Goal: Task Accomplishment & Management: Use online tool/utility

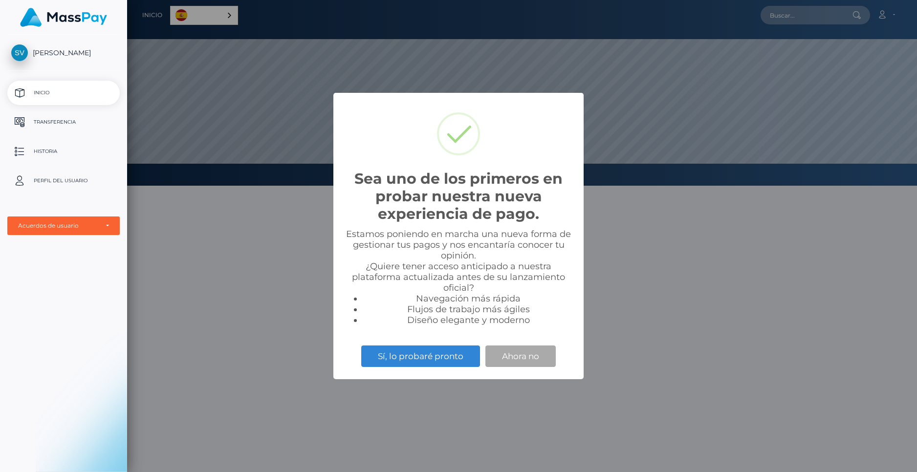
scroll to position [186, 790]
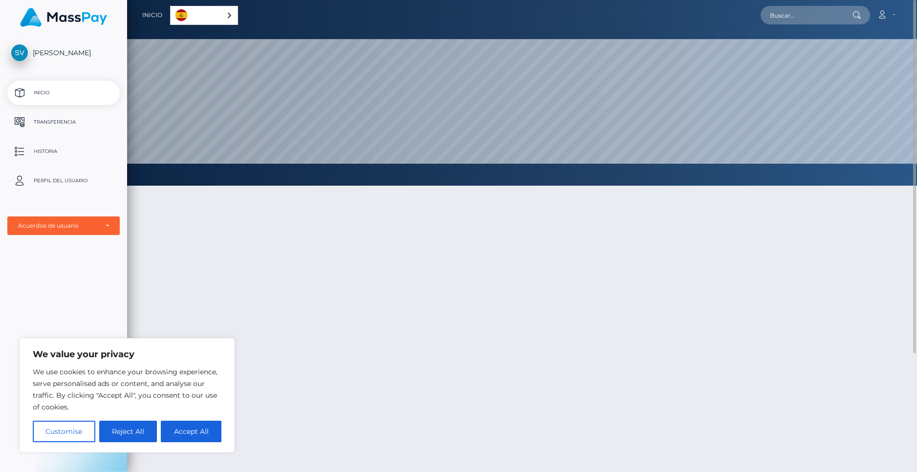
click at [230, 13] on div "Español" at bounding box center [204, 15] width 68 height 19
click at [230, 13] on div "Español" at bounding box center [205, 15] width 70 height 19
click at [183, 440] on button "Accept All" at bounding box center [191, 432] width 61 height 22
checkbox input "true"
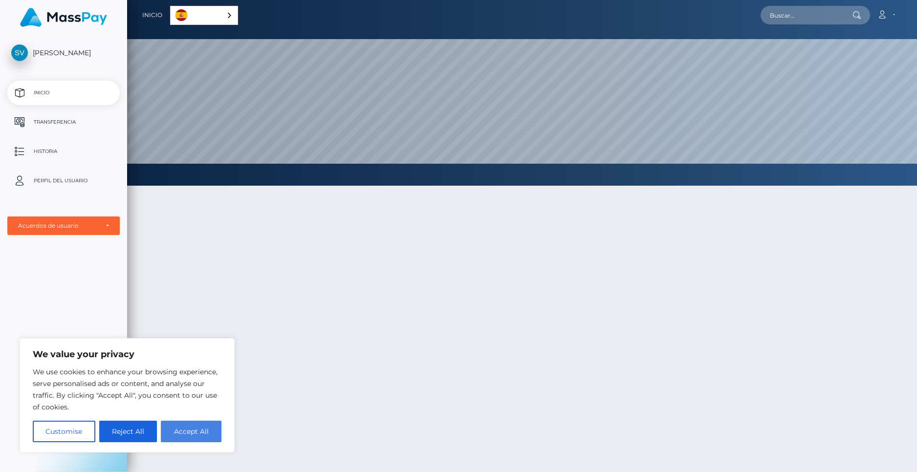
checkbox input "true"
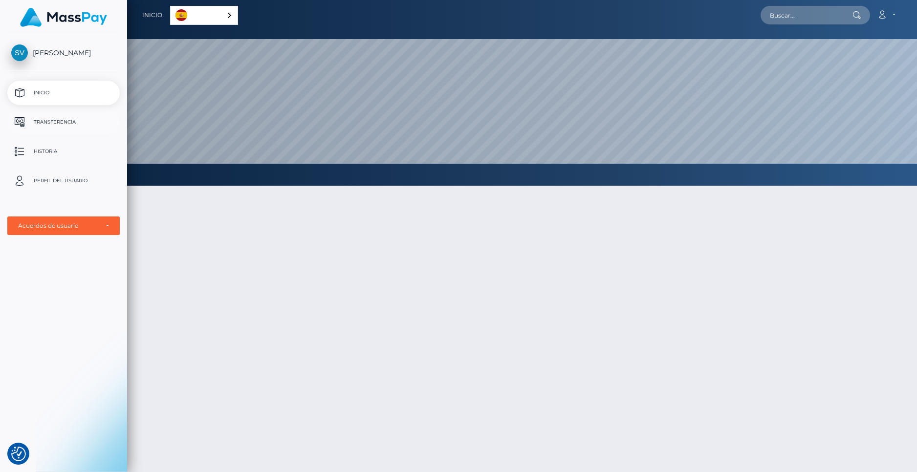
click at [62, 119] on p "Transferencia" at bounding box center [63, 122] width 105 height 15
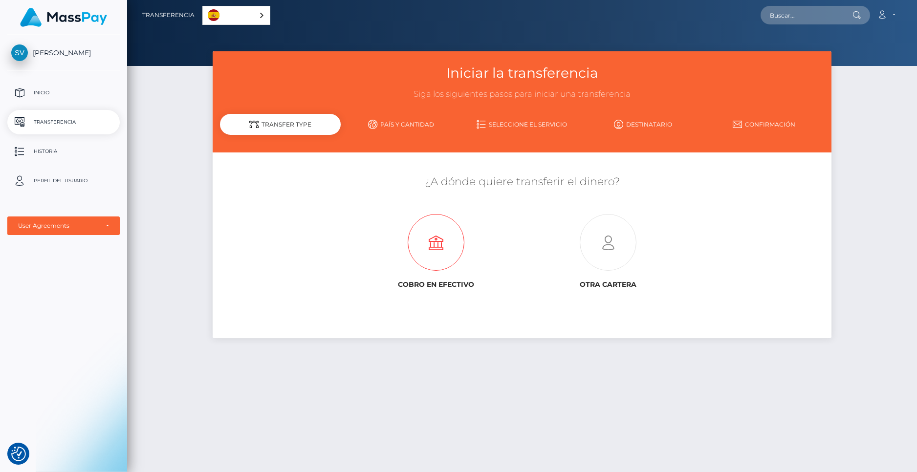
click at [444, 242] on icon at bounding box center [436, 243] width 172 height 57
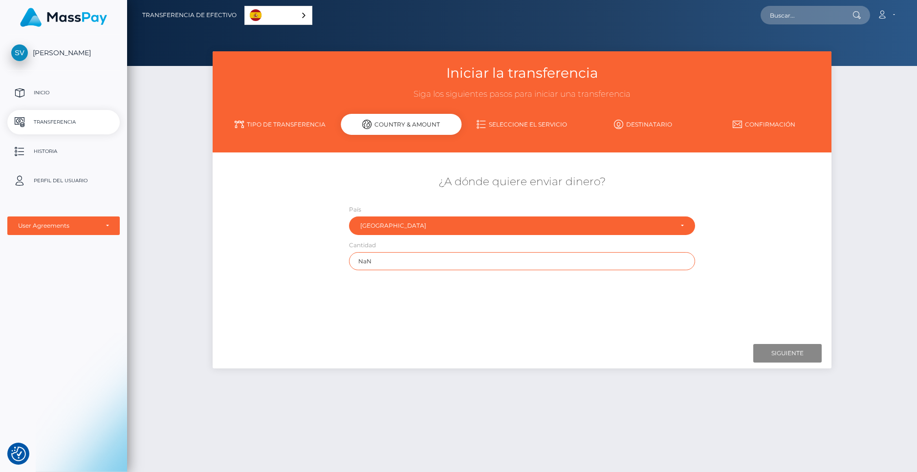
click at [411, 261] on input "NaN" at bounding box center [522, 261] width 347 height 18
drag, startPoint x: 411, startPoint y: 261, endPoint x: 336, endPoint y: 255, distance: 76.1
click at [336, 255] on div "¿A dónde quiere enviar dinero? País Abjasia Afganistán Albania Argelia Samoa Am…" at bounding box center [523, 223] width 620 height 106
click at [287, 123] on link "Tipo de transferencia" at bounding box center [280, 124] width 121 height 17
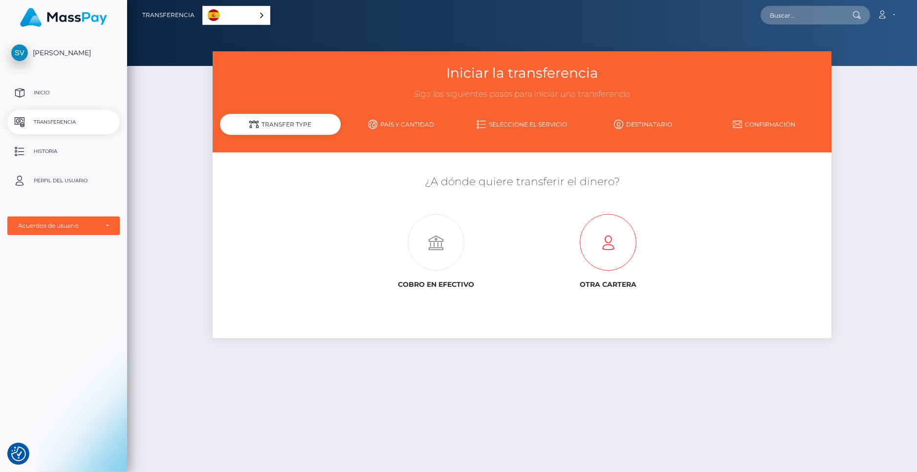
click at [616, 239] on icon at bounding box center [608, 243] width 172 height 57
